Goal: Task Accomplishment & Management: Complete application form

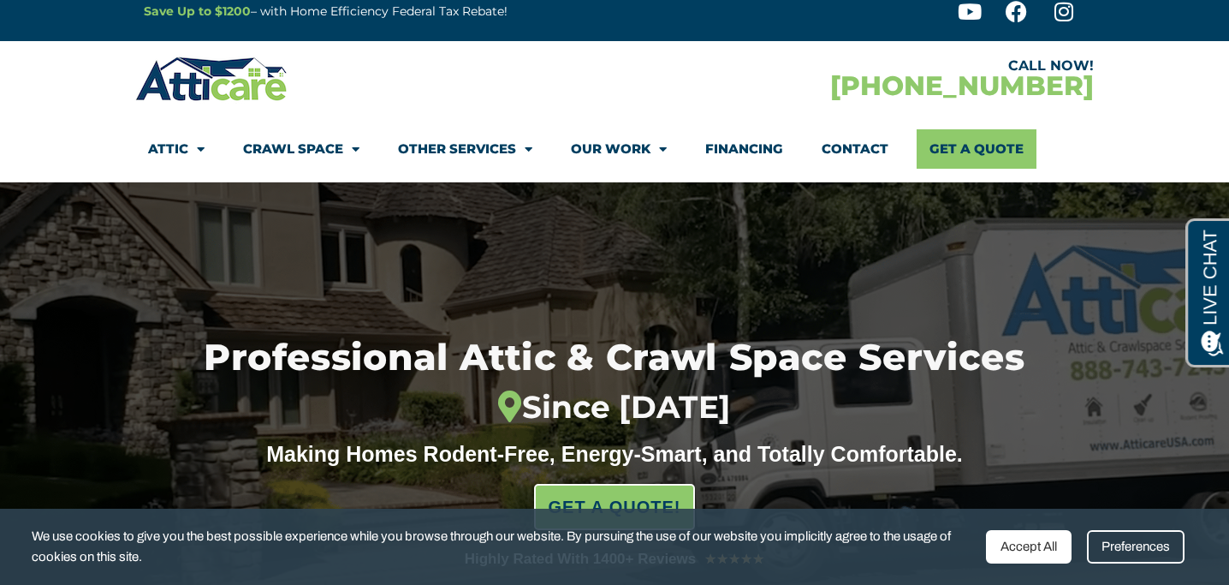
scroll to position [21, 0]
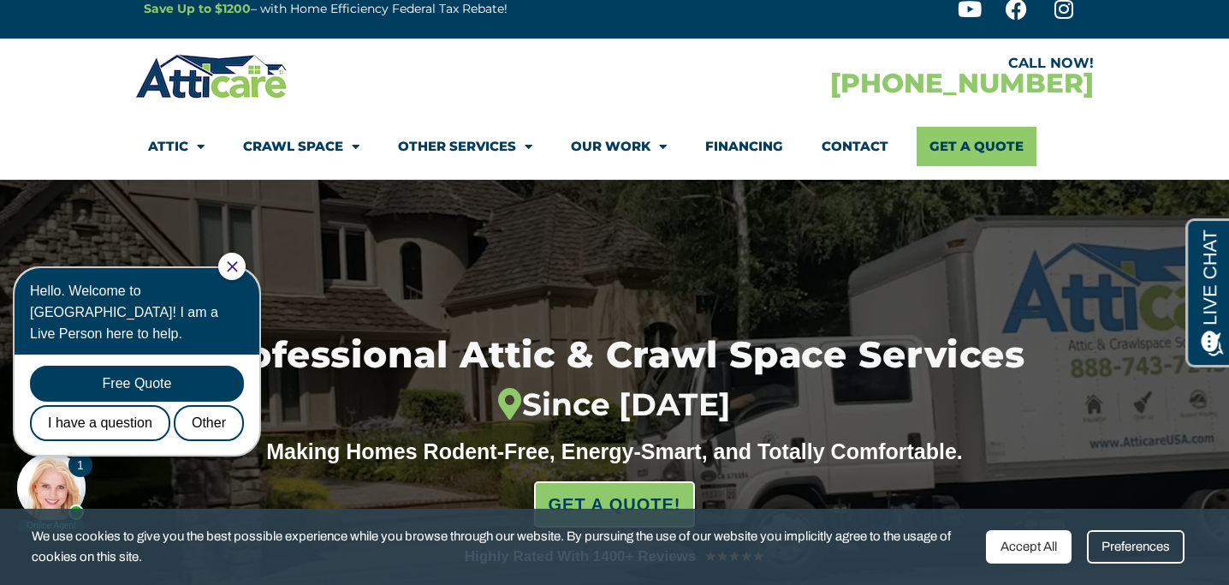
click at [842, 141] on link "Contact" at bounding box center [855, 146] width 67 height 39
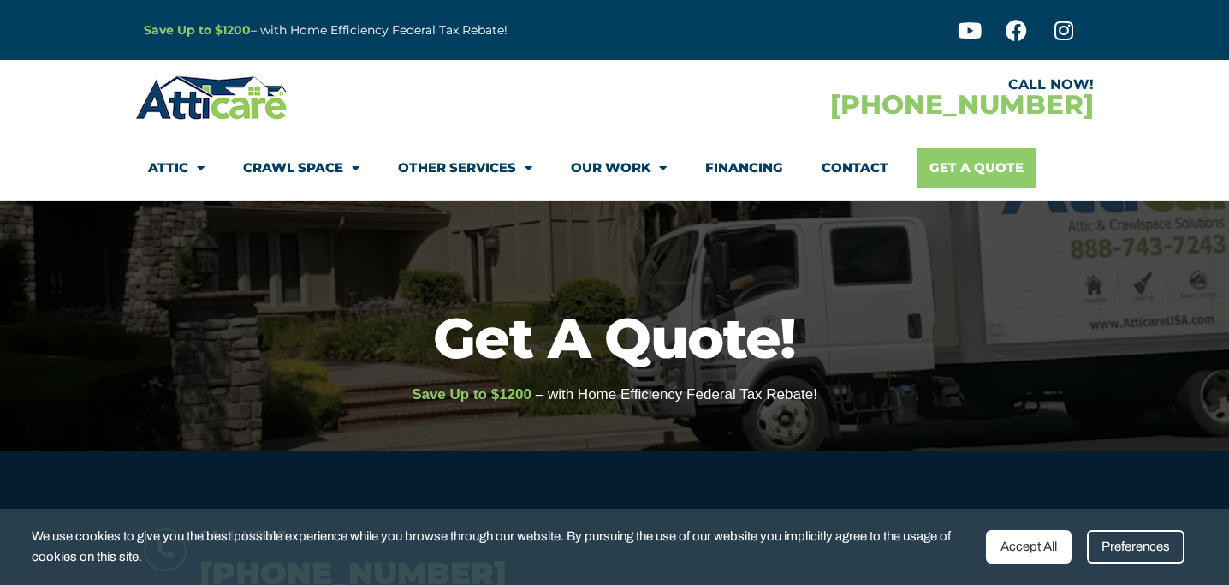
click at [978, 168] on link "Get A Quote" at bounding box center [977, 167] width 120 height 39
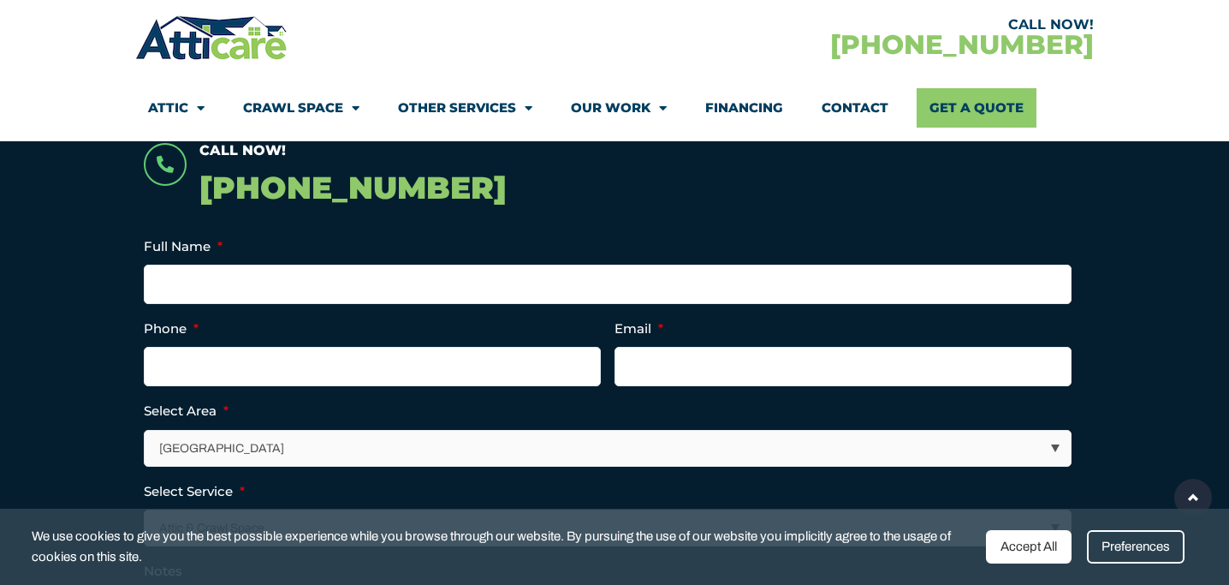
scroll to position [388, 0]
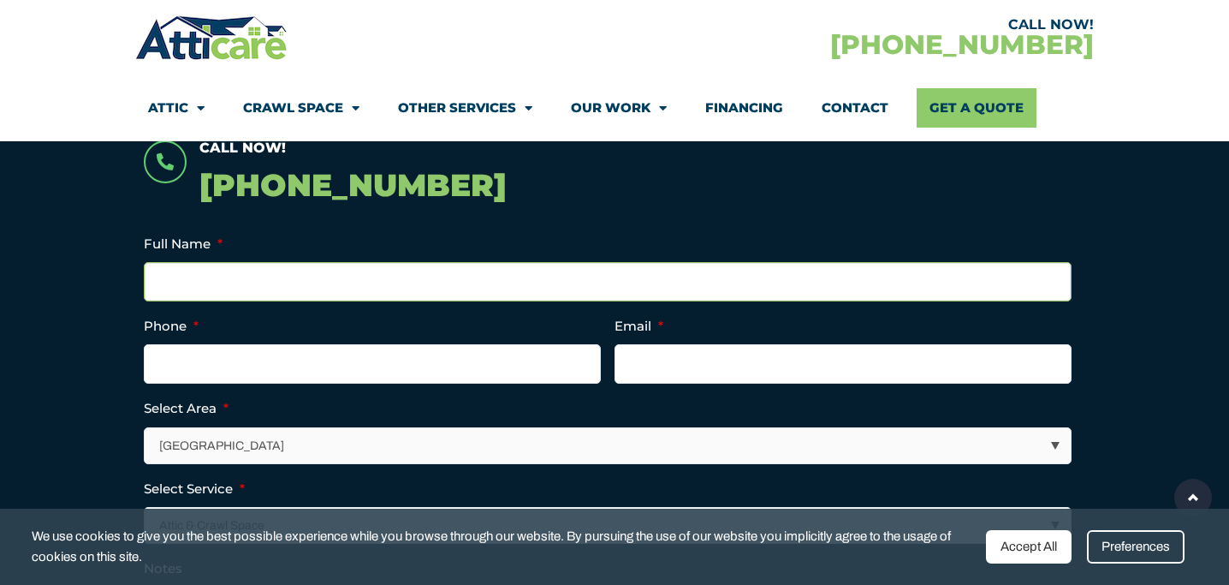
click at [441, 279] on input "Full Name *" at bounding box center [608, 281] width 928 height 39
type input "Reeta Mishra"
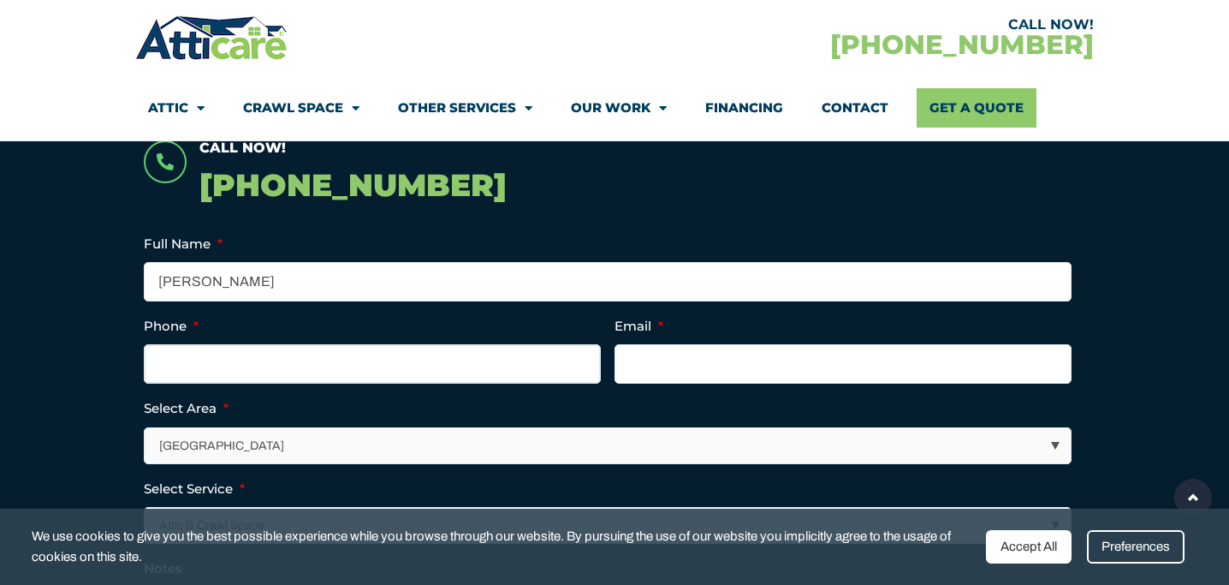
type input "4088076018"
type input "rmishraus@yahoo.com"
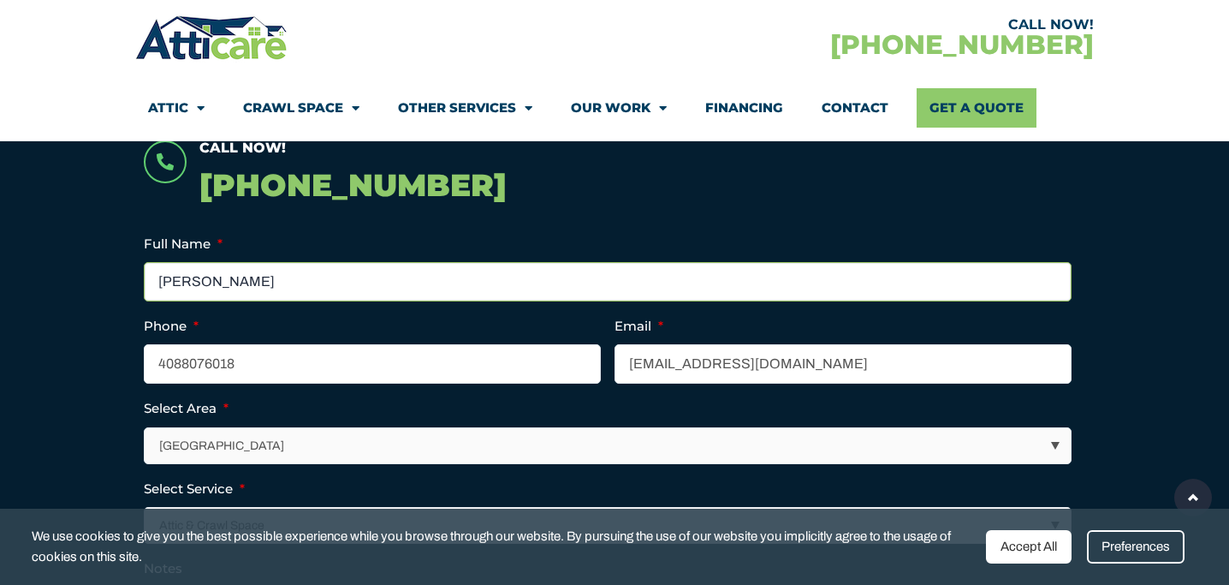
type input "(408) 807-6018"
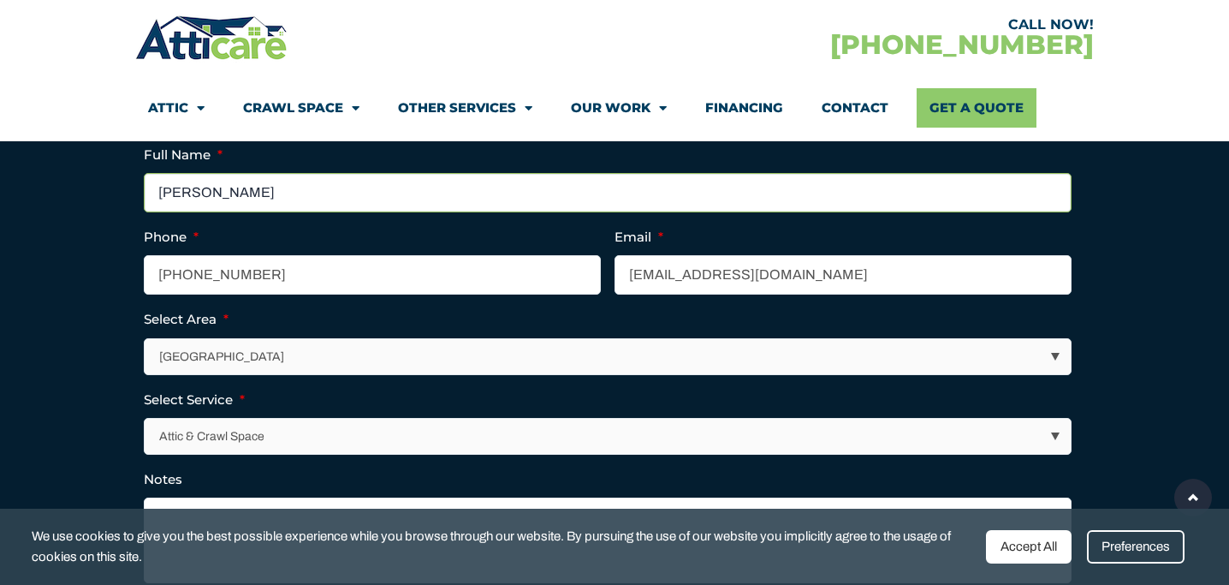
scroll to position [482, 0]
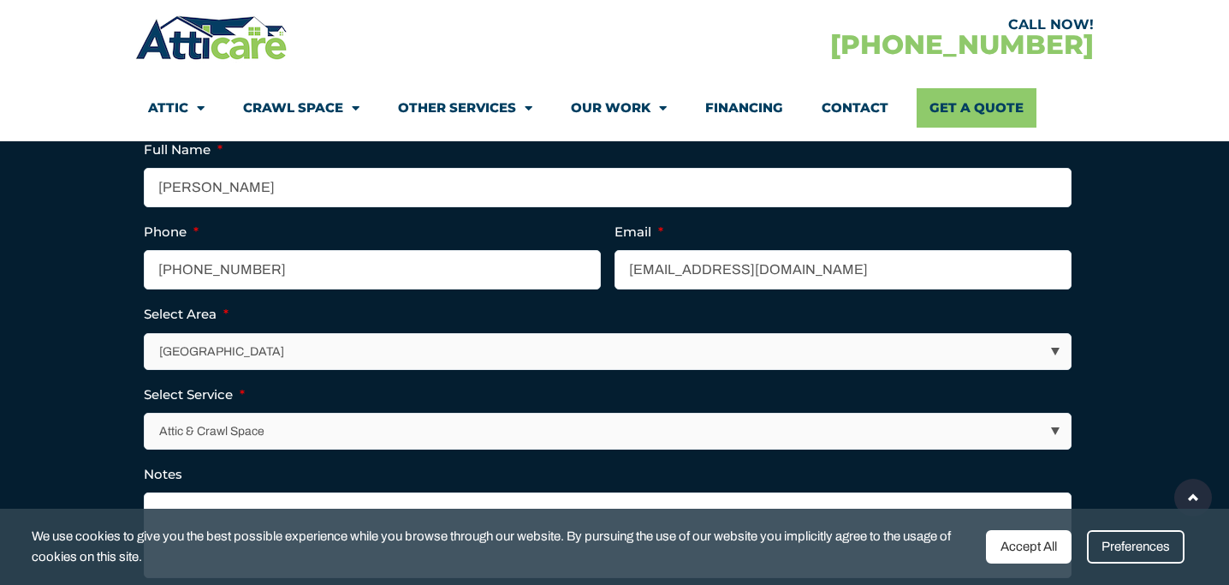
click at [323, 356] on select "Los Angeles Area San Francisco Bay Area New Jersey / New York Area Other Areas" at bounding box center [609, 351] width 926 height 35
select select "[GEOGRAPHIC_DATA]"
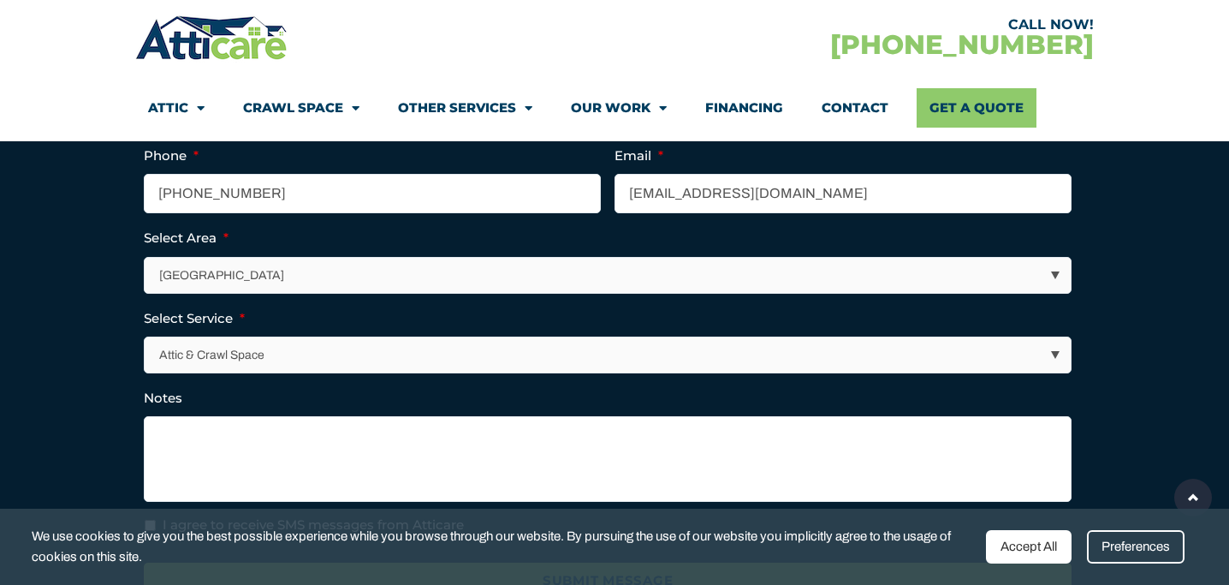
scroll to position [560, 0]
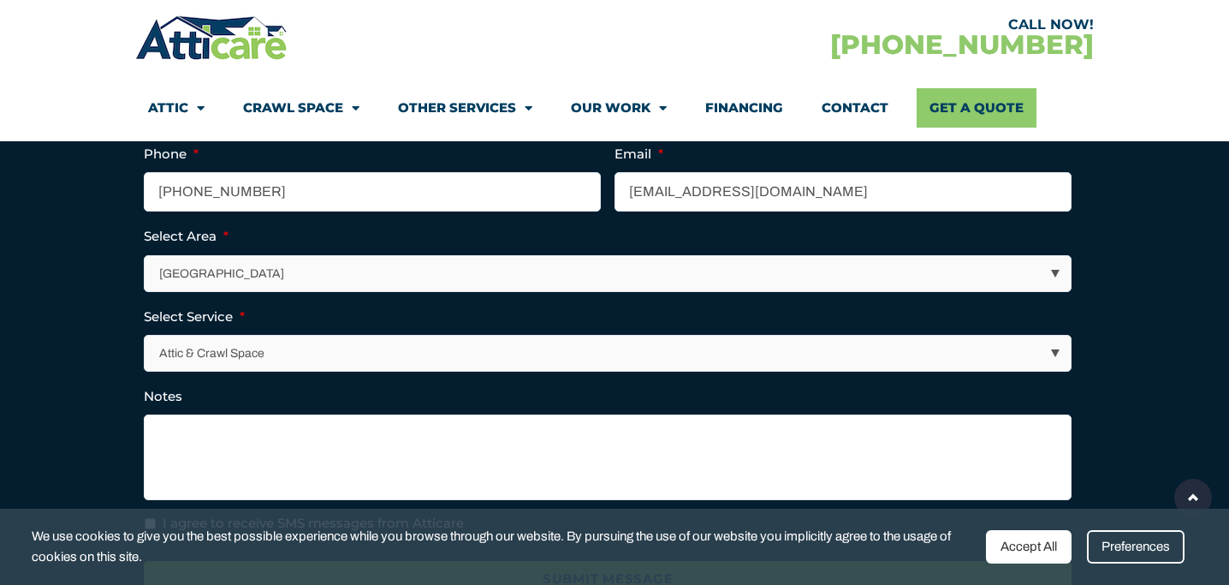
click at [267, 356] on select "Attic & Crawl Space Insulation Roofing Solar Energy Other Services" at bounding box center [609, 353] width 926 height 35
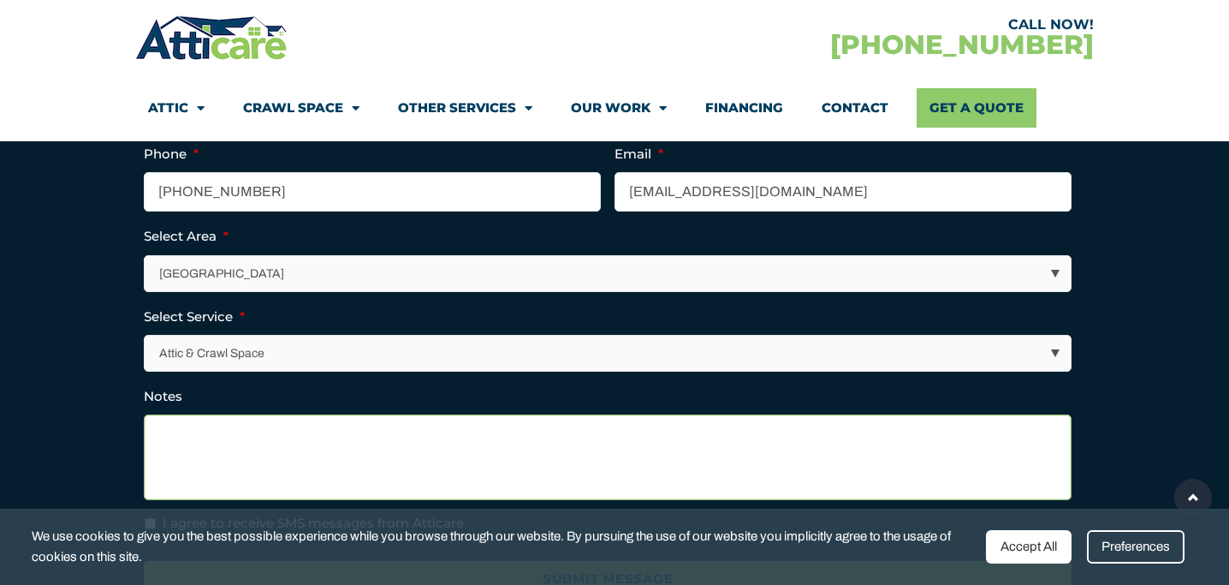
click at [171, 448] on textarea "Notes" at bounding box center [608, 457] width 928 height 86
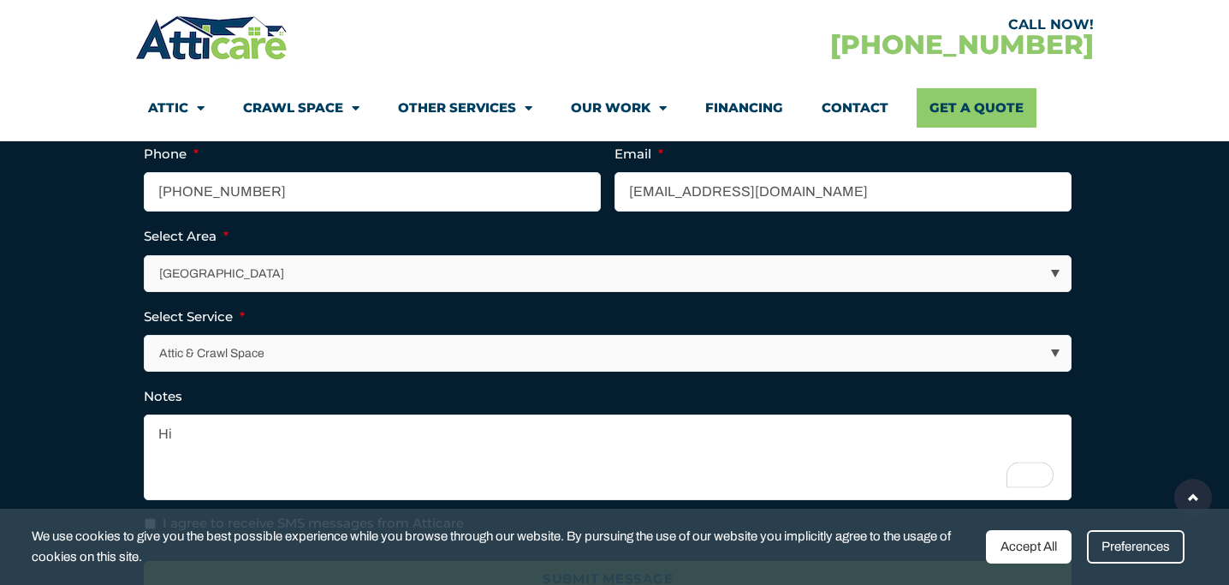
click at [242, 344] on select "Attic & Crawl Space Insulation Roofing Solar Energy Other Services" at bounding box center [609, 353] width 926 height 35
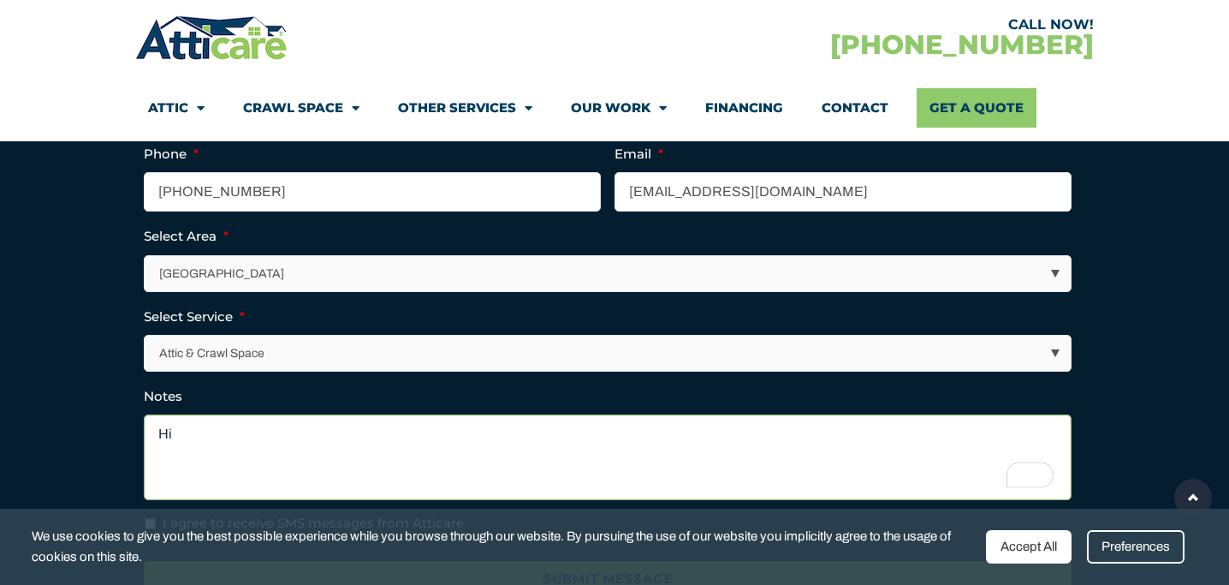
click at [180, 433] on textarea "Hi" at bounding box center [608, 457] width 928 height 86
click at [199, 430] on textarea "Hi, we have rodent issues" at bounding box center [608, 457] width 928 height 86
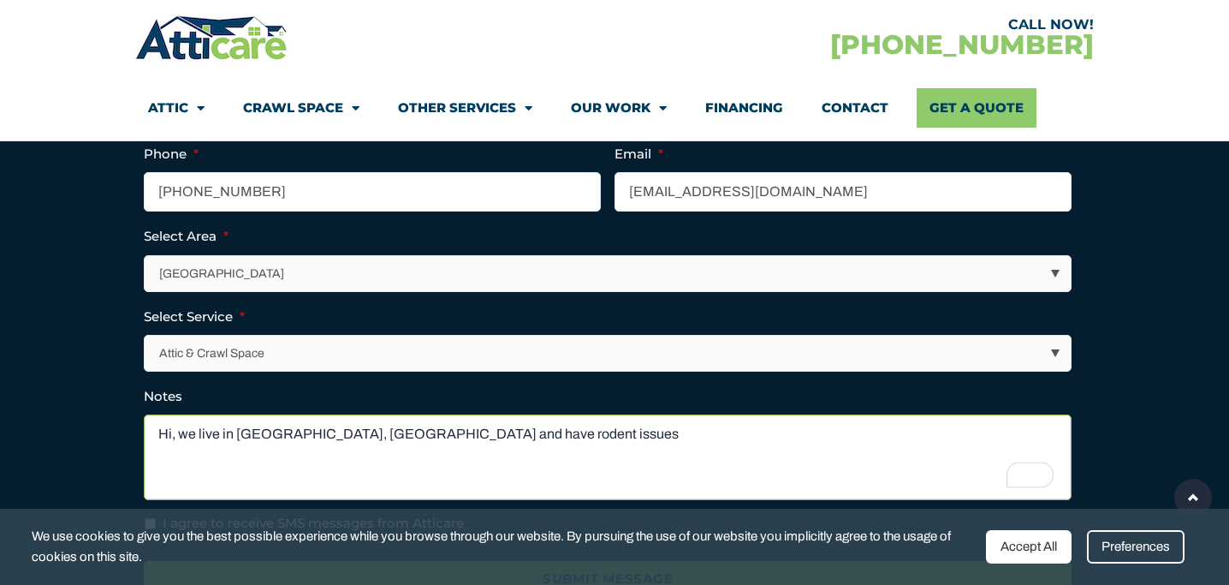
click at [483, 431] on textarea "Hi, we live in San Jose, CA and have rodent issues" at bounding box center [608, 457] width 928 height 86
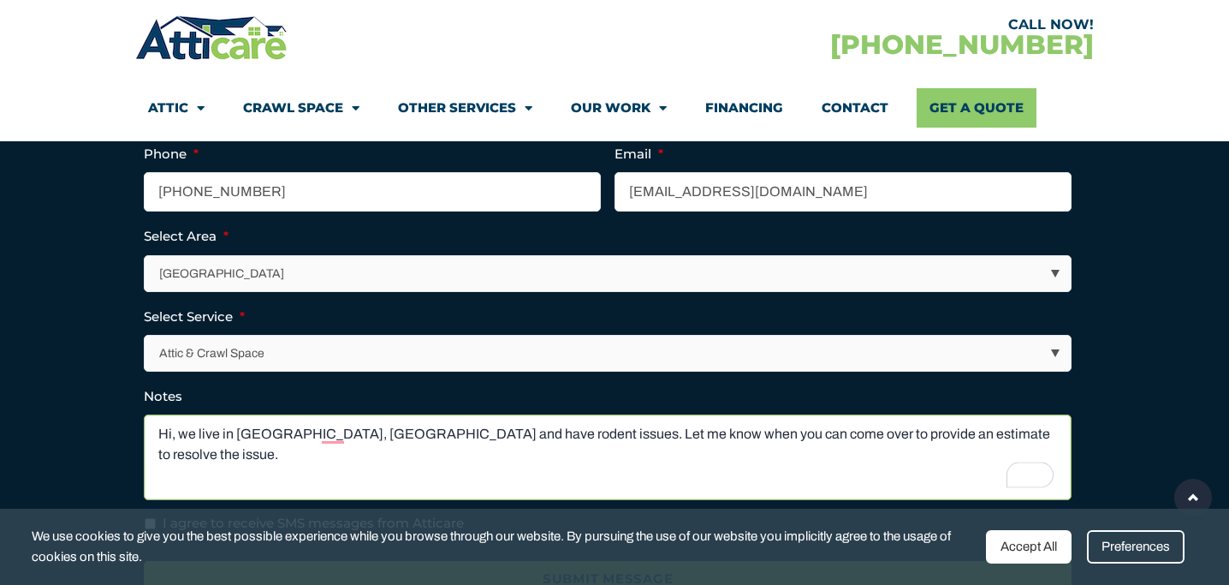
click at [461, 433] on textarea "Hi, we live in San Jose, CA and have rodent issues. Let me know when you can co…" at bounding box center [608, 457] width 928 height 86
click at [467, 430] on textarea "Hi, we live in San Jose, CA and have rodent issues. Let me know when you can co…" at bounding box center [608, 457] width 928 height 86
click at [568, 428] on textarea "Hi, we live in San Jose, CA and have rodent issues. We have an attic but no cra…" at bounding box center [608, 457] width 928 height 86
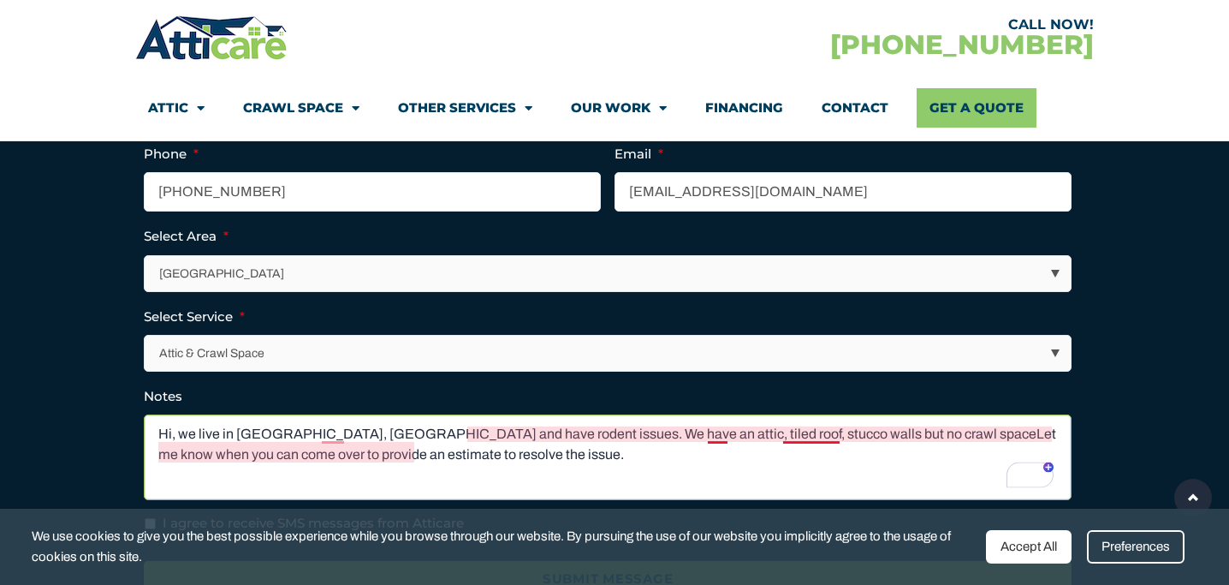
click at [821, 431] on textarea "Hi, we live in San Jose, CA and have rodent issues. We have an attic, tiled roo…" at bounding box center [608, 457] width 928 height 86
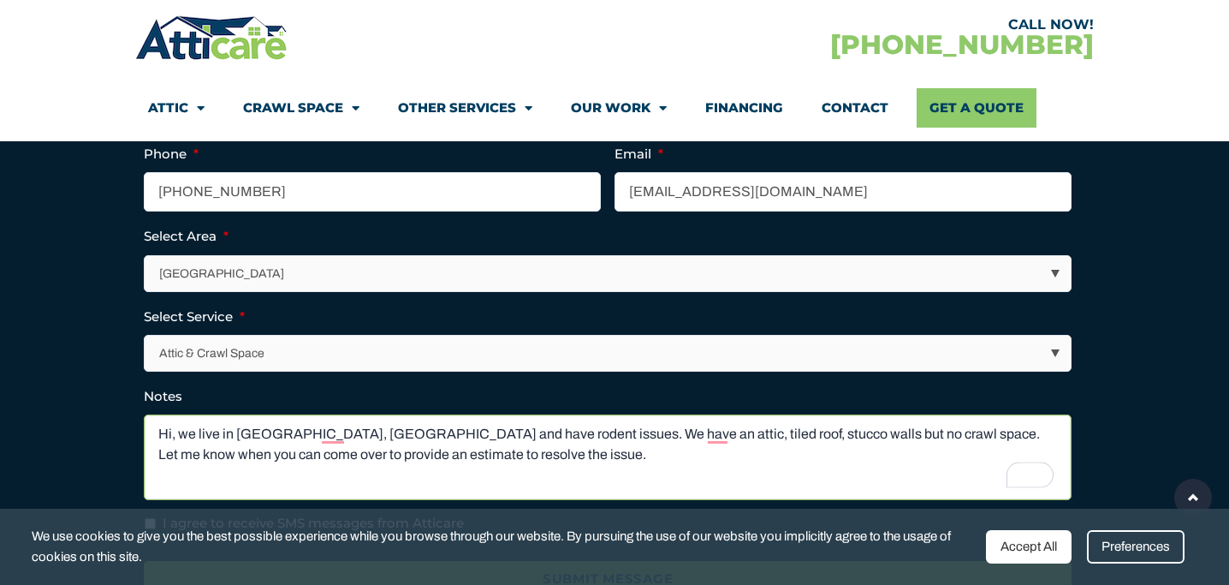
click at [422, 457] on textarea "Hi, we live in San Jose, CA and have rodent issues. We have an attic, tiled roo…" at bounding box center [608, 457] width 928 height 86
type textarea "Hi, we live in San Jose, CA and have rodent issues. We have an attic, tiled roo…"
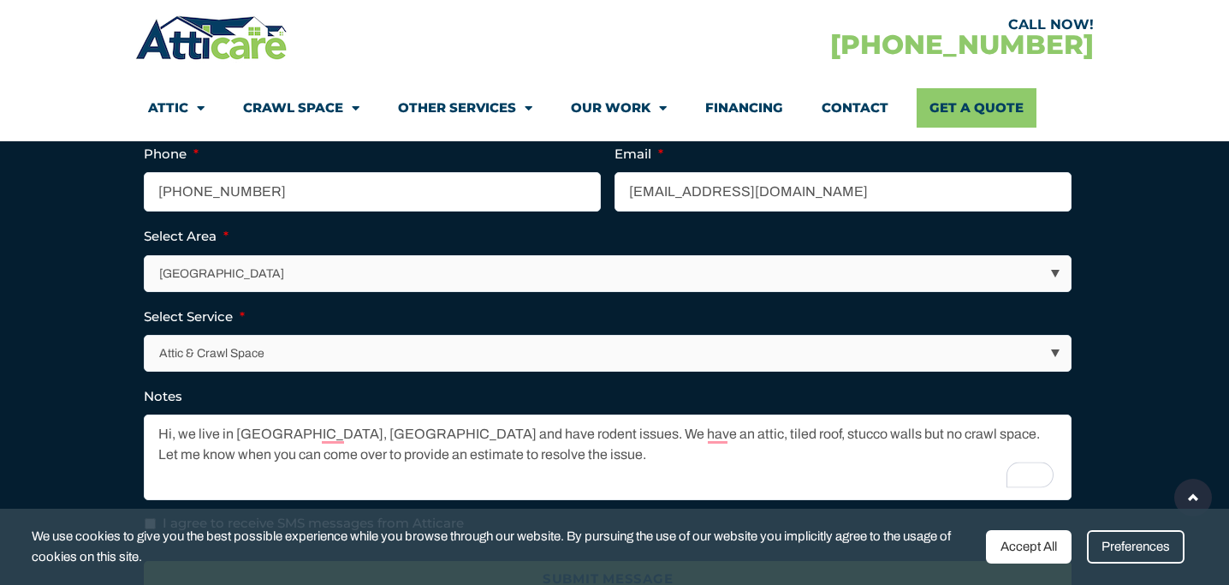
click at [1046, 540] on div "Accept All" at bounding box center [1029, 546] width 86 height 33
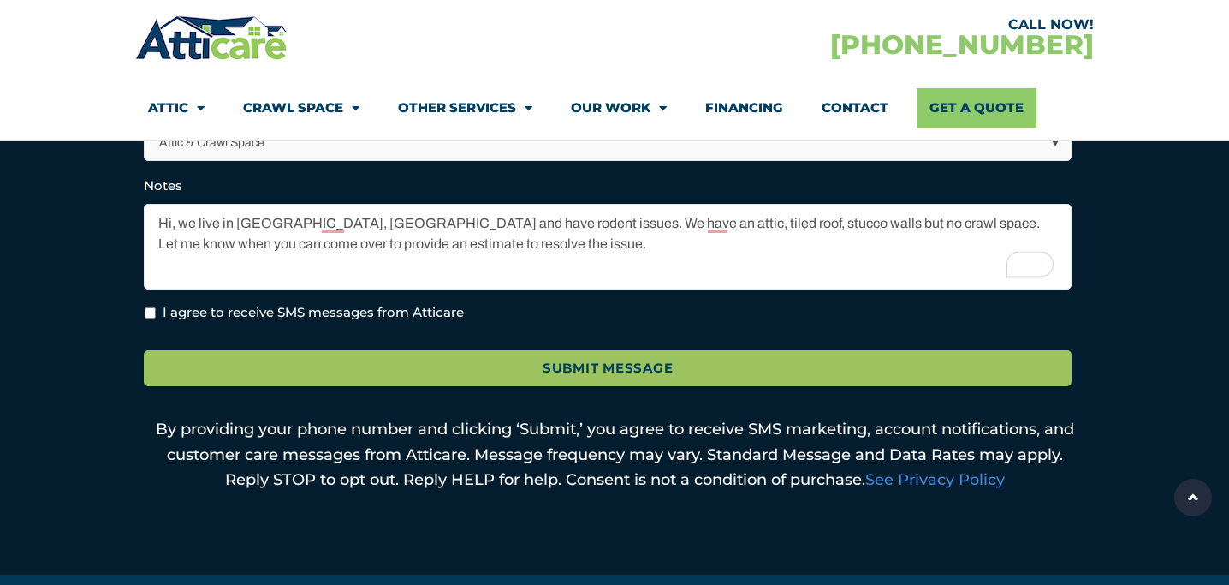
scroll to position [798, 0]
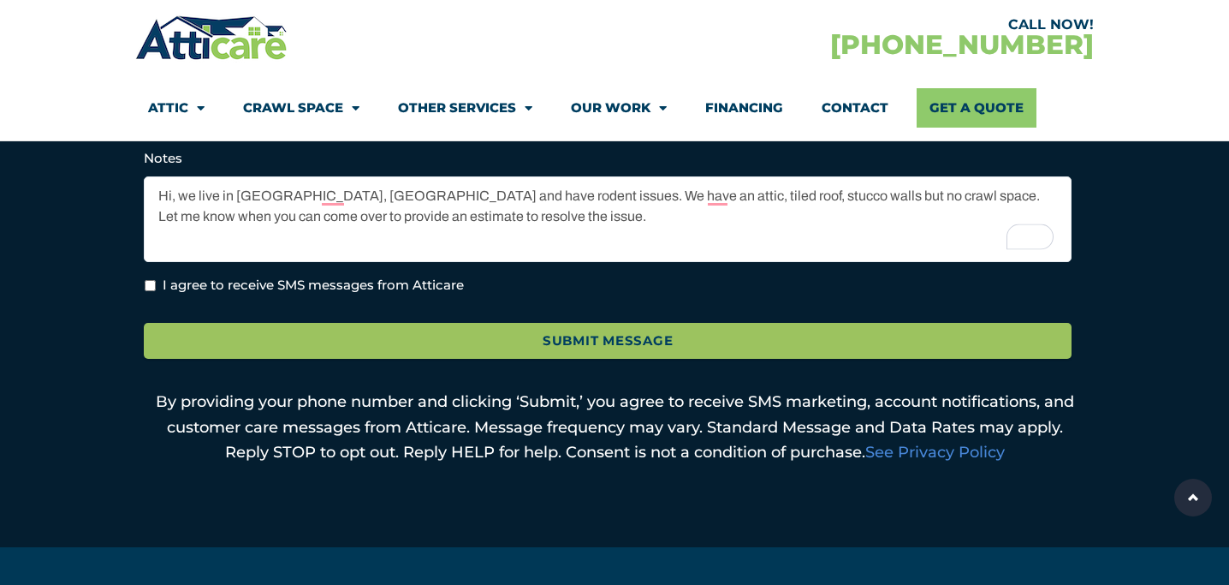
click at [146, 287] on input "I agree to receive SMS messages from Atticare" at bounding box center [150, 285] width 11 height 11
checkbox input "true"
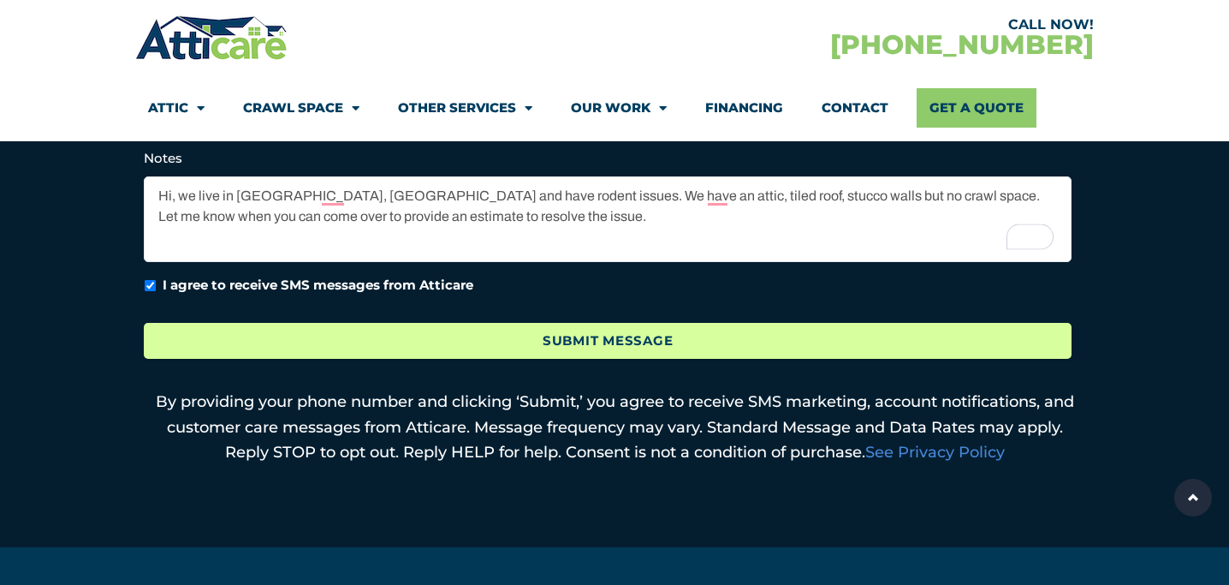
click at [575, 336] on input "Submit Message" at bounding box center [608, 341] width 928 height 37
